Goal: Task Accomplishment & Management: Use online tool/utility

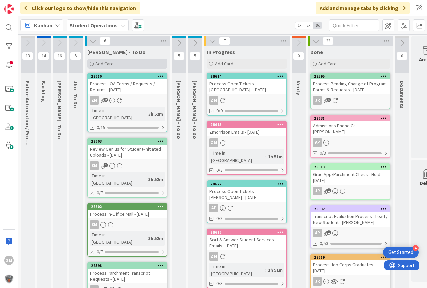
click at [100, 65] on span "Add Card..." at bounding box center [105, 64] width 21 height 6
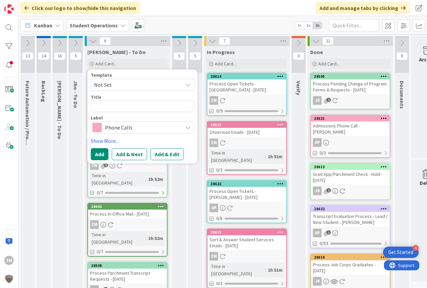
click at [189, 85] on icon at bounding box center [187, 84] width 5 height 5
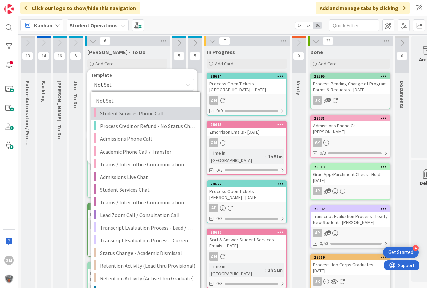
click at [142, 115] on span "Student Services Phone Call" at bounding box center [147, 113] width 95 height 9
type textarea "x"
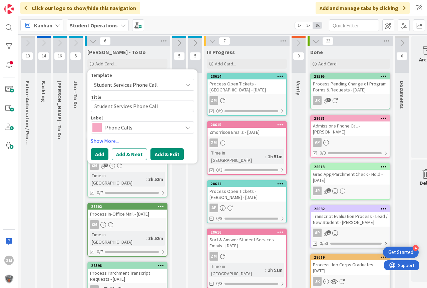
click at [169, 155] on button "Add & Edit" at bounding box center [166, 154] width 33 height 12
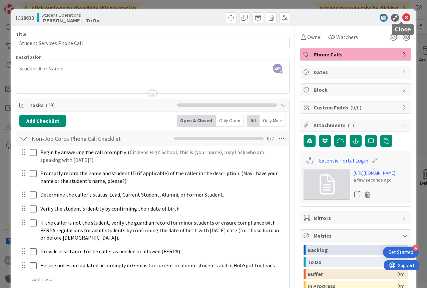
click at [402, 19] on icon at bounding box center [406, 18] width 8 height 8
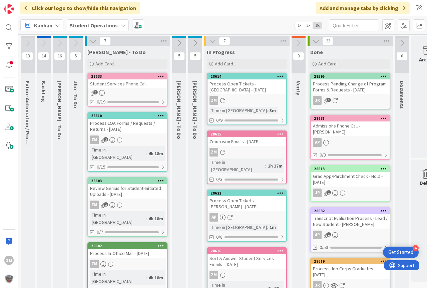
click at [158, 77] on icon at bounding box center [161, 76] width 6 height 5
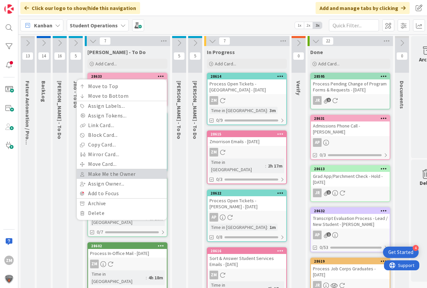
click at [109, 173] on link "Make Me the Owner" at bounding box center [122, 174] width 90 height 10
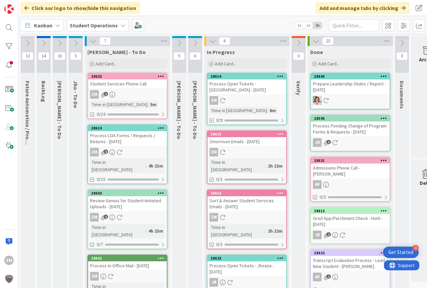
click at [120, 90] on div "ZM 1" at bounding box center [127, 94] width 79 height 9
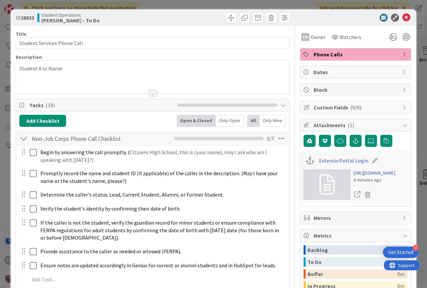
click at [77, 74] on div "Student # or Name:" at bounding box center [152, 78] width 273 height 30
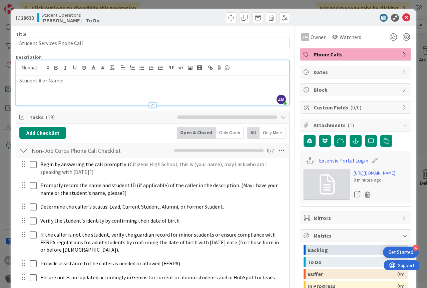
click at [74, 78] on p "Student # or Name:" at bounding box center [152, 81] width 267 height 8
click at [402, 17] on icon at bounding box center [406, 18] width 8 height 8
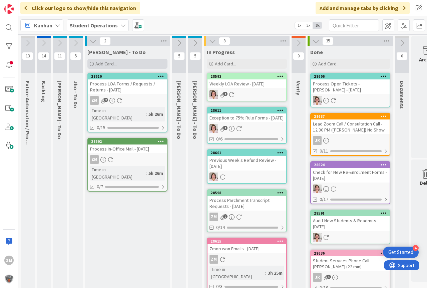
click at [104, 63] on span "Add Card..." at bounding box center [105, 64] width 21 height 6
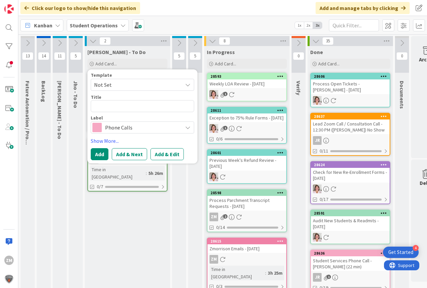
click at [188, 83] on icon at bounding box center [187, 84] width 5 height 5
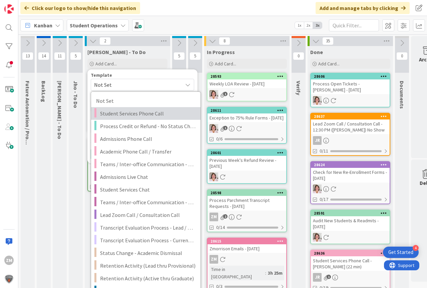
click at [115, 112] on span "Student Services Phone Call" at bounding box center [147, 113] width 95 height 9
type textarea "x"
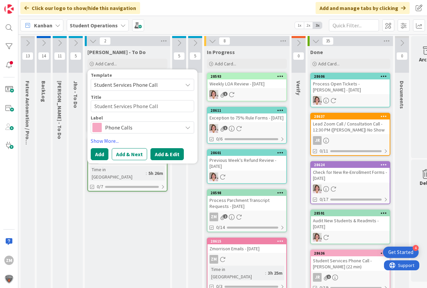
click at [159, 156] on button "Add & Edit" at bounding box center [166, 154] width 33 height 12
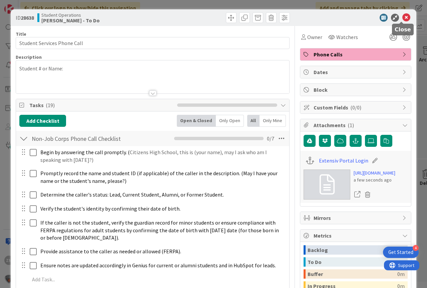
drag, startPoint x: 398, startPoint y: 15, endPoint x: 394, endPoint y: 17, distance: 4.5
click at [402, 16] on icon at bounding box center [406, 18] width 8 height 8
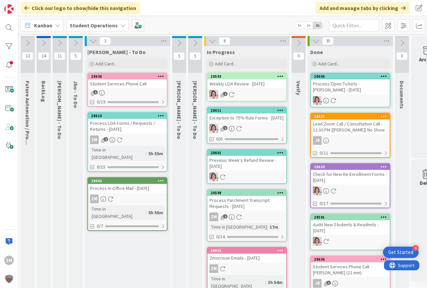
click at [162, 77] on icon at bounding box center [161, 76] width 6 height 5
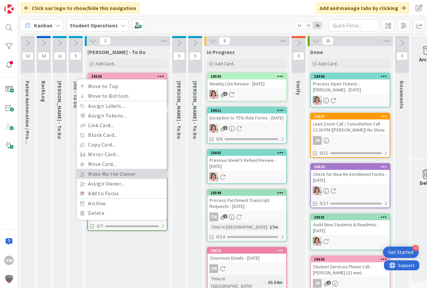
click at [109, 175] on link "Make Me the Owner" at bounding box center [122, 174] width 90 height 10
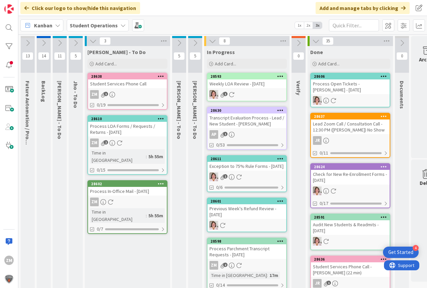
click at [135, 90] on link "28638 Move to Top Move to Bottom Assign Labels... Assign Tokens... Link Card...…" at bounding box center [127, 91] width 80 height 37
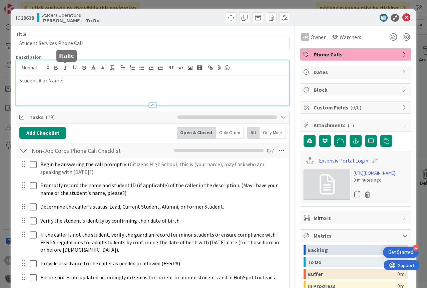
click at [69, 69] on div "Student # or Name:" at bounding box center [152, 82] width 273 height 45
click at [402, 18] on icon at bounding box center [406, 18] width 8 height 8
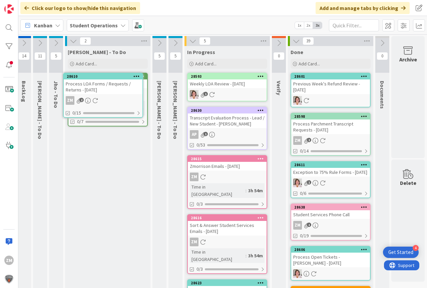
scroll to position [0, 20]
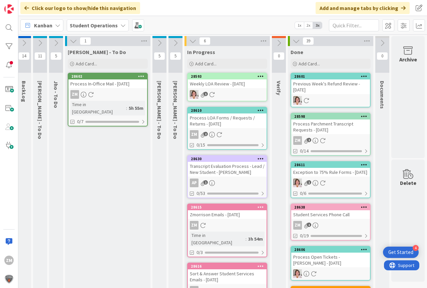
click at [226, 130] on div "ZM 2" at bounding box center [227, 134] width 79 height 9
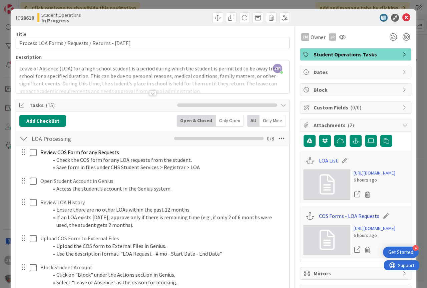
click at [326, 220] on link "COS Forms - LOA Requests" at bounding box center [349, 216] width 60 height 8
click at [334, 220] on link "COS Forms - LOA Requests" at bounding box center [349, 216] width 60 height 8
click at [319, 160] on link "LOA List" at bounding box center [328, 160] width 19 height 8
click at [402, 17] on icon at bounding box center [406, 18] width 8 height 8
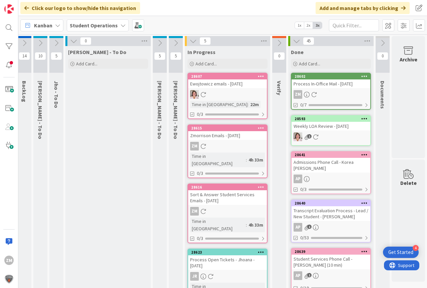
scroll to position [0, 21]
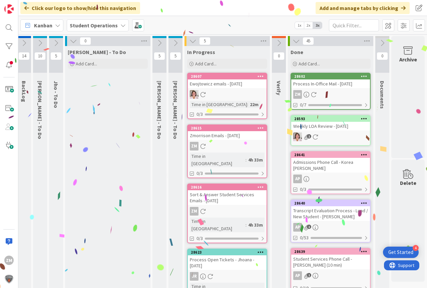
click at [55, 46] on icon at bounding box center [55, 42] width 7 height 7
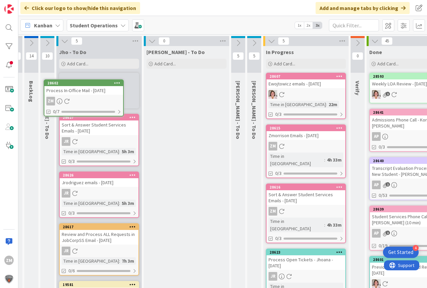
scroll to position [0, 0]
